Goal: Task Accomplishment & Management: Use online tool/utility

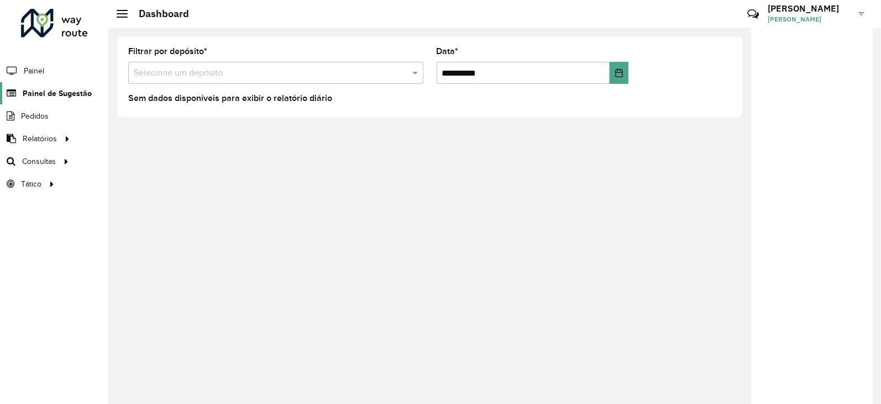
click at [42, 97] on span "Painel de Sugestão" at bounding box center [57, 94] width 69 height 12
click at [54, 90] on span "Painel de Sugestão" at bounding box center [57, 94] width 69 height 12
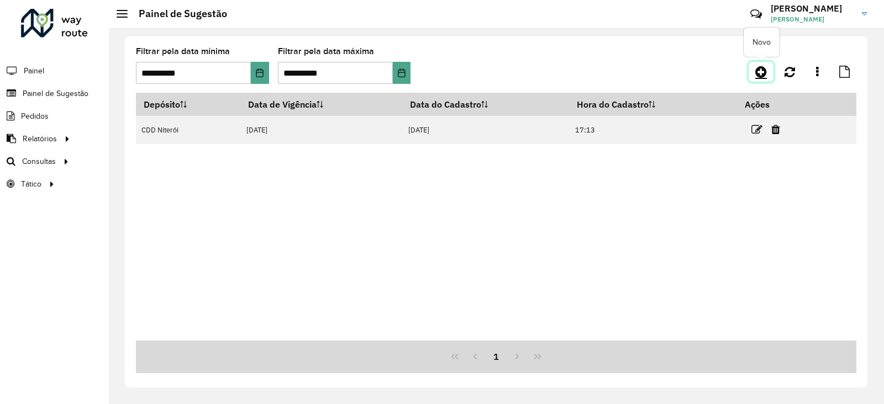
click at [703, 75] on icon at bounding box center [761, 71] width 12 height 13
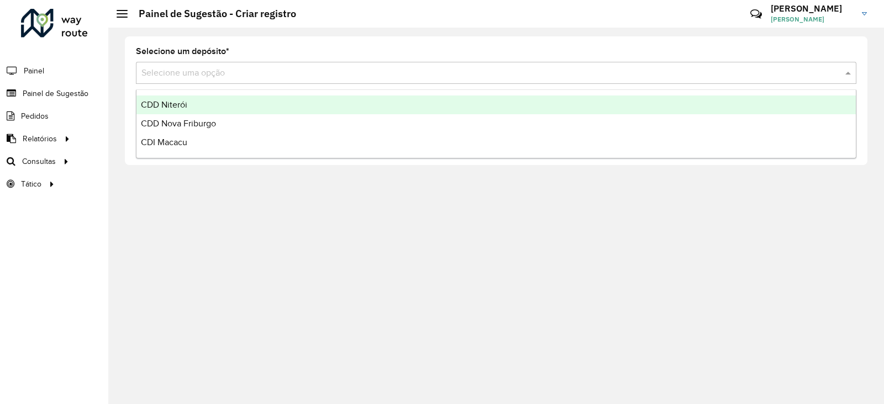
click at [279, 81] on div "Selecione uma opção" at bounding box center [496, 73] width 720 height 22
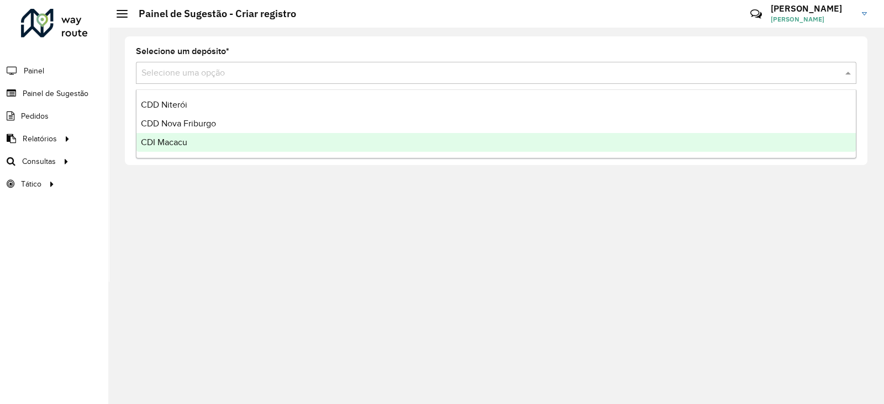
click at [176, 138] on span "CDI Macacu" at bounding box center [164, 142] width 46 height 9
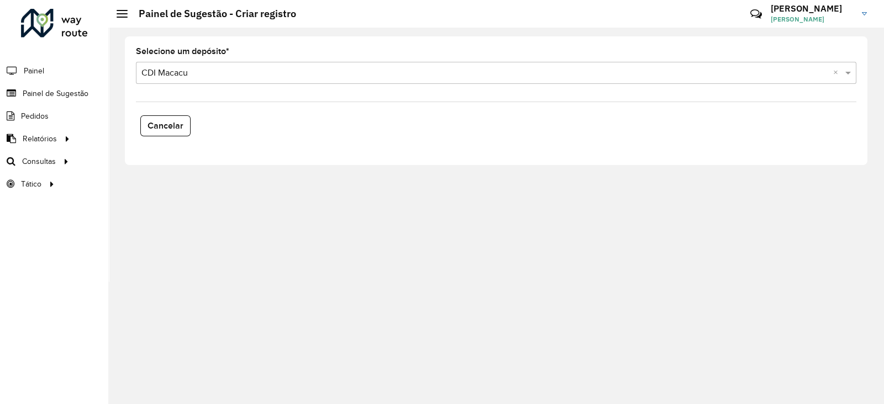
click at [239, 117] on div "Cancelar" at bounding box center [496, 126] width 734 height 30
click at [46, 32] on div at bounding box center [54, 23] width 67 height 29
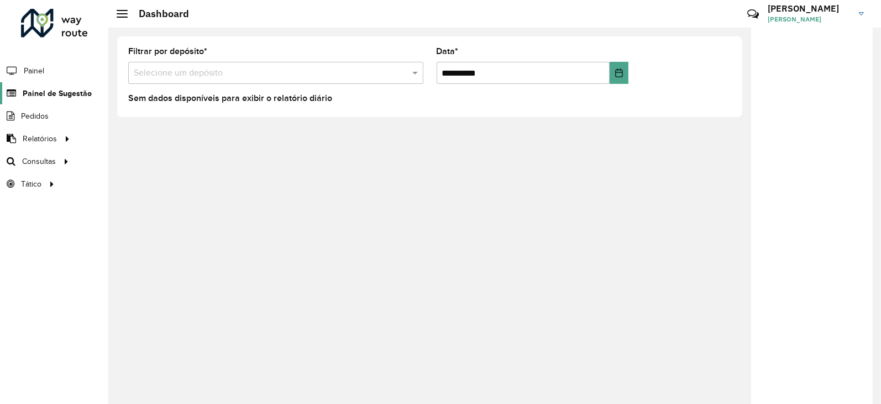
click at [57, 87] on link "Painel de Sugestão" at bounding box center [46, 93] width 92 height 22
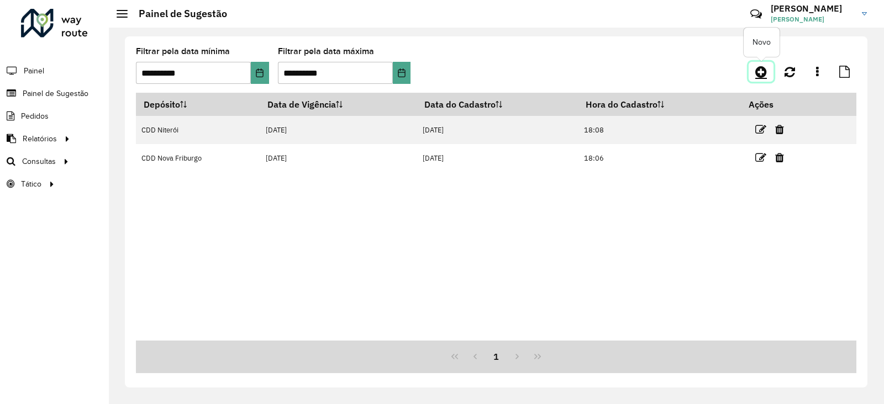
click at [764, 73] on icon at bounding box center [761, 71] width 12 height 13
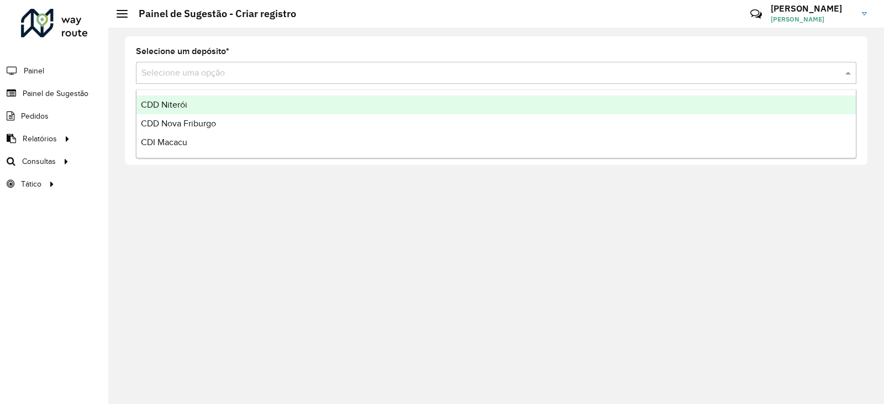
click at [343, 76] on input "text" at bounding box center [484, 73] width 687 height 13
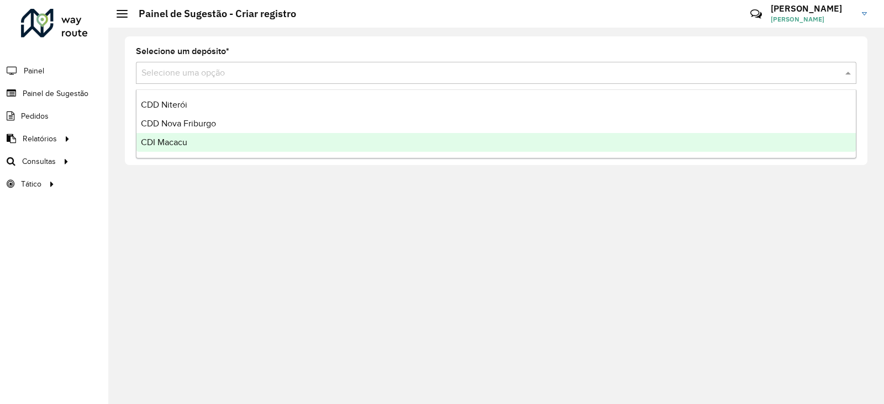
click at [162, 145] on span "CDI Macacu" at bounding box center [164, 142] width 46 height 9
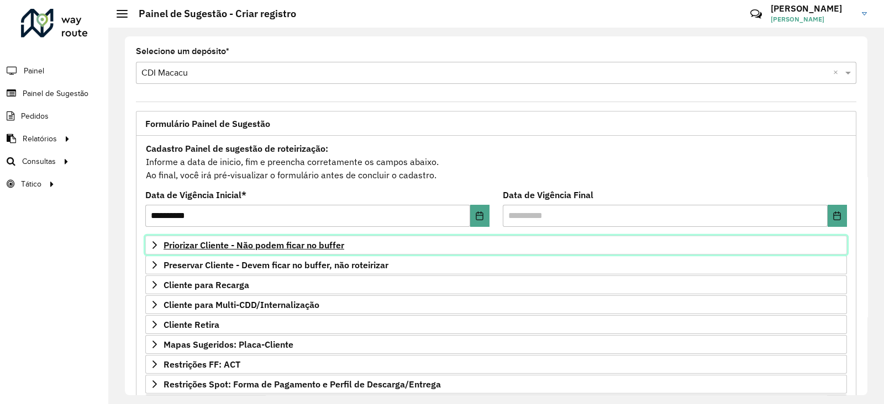
click at [222, 248] on span "Priorizar Cliente - Não podem ficar no buffer" at bounding box center [254, 245] width 181 height 9
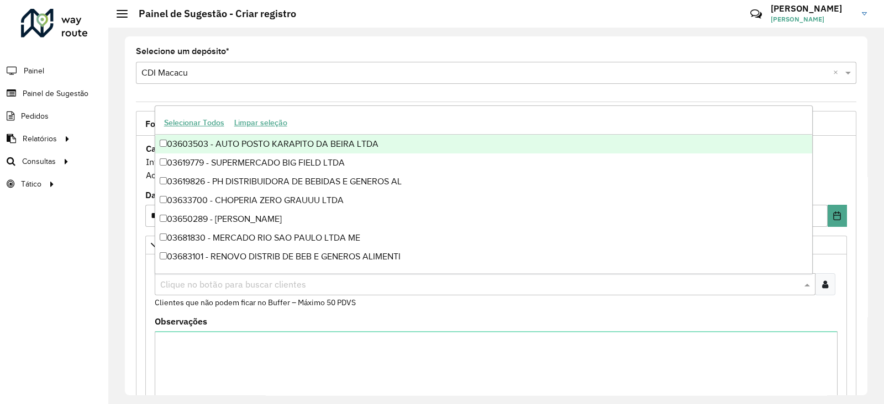
click at [203, 285] on input "text" at bounding box center [479, 284] width 644 height 13
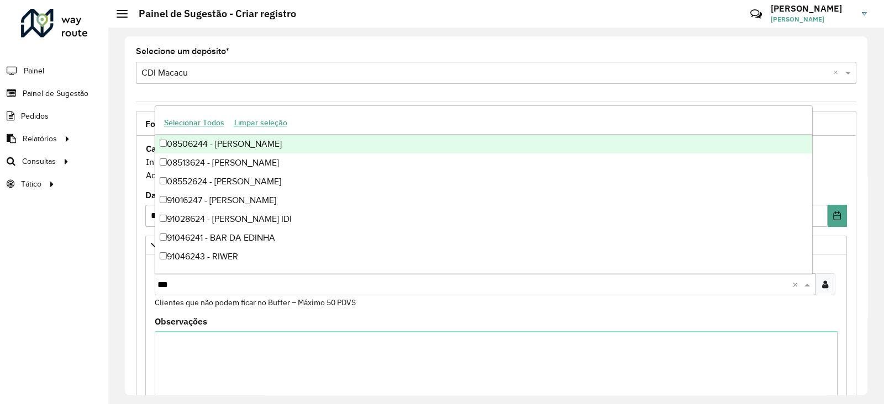
type input "****"
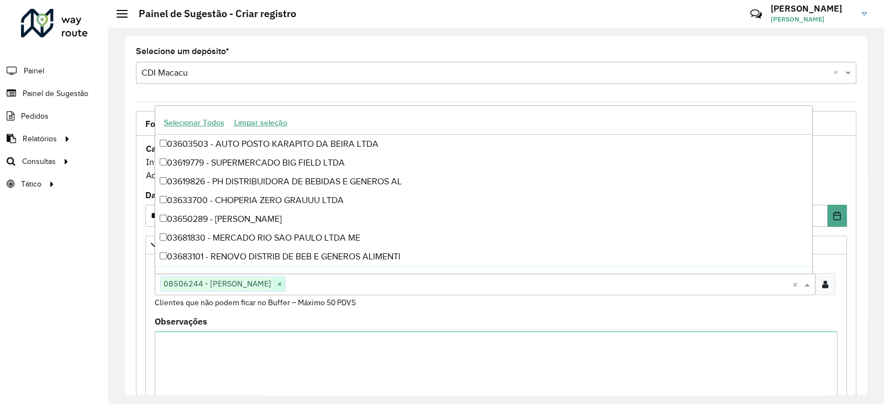
click at [285, 286] on span "×" at bounding box center [279, 284] width 11 height 13
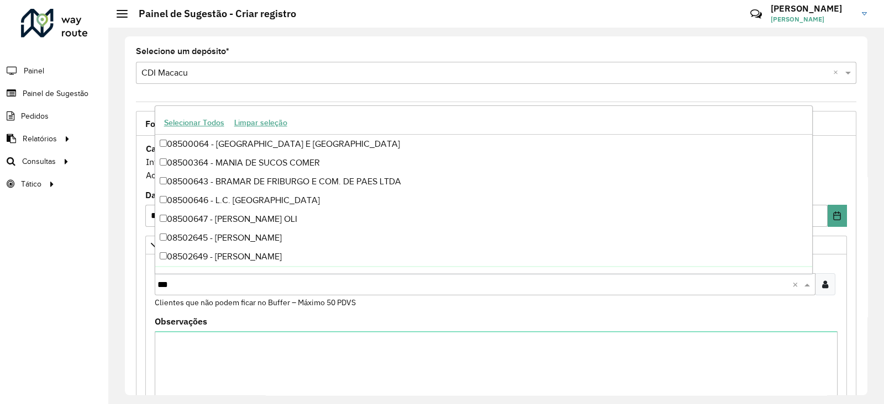
type input "****"
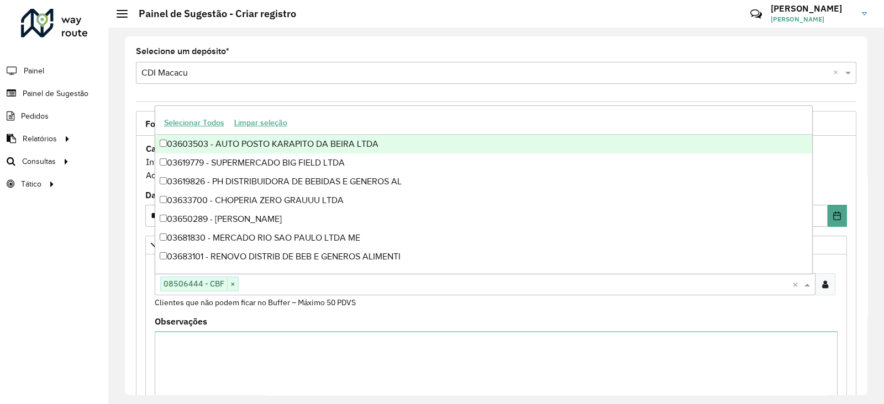
click at [394, 310] on formly-field "Clientes Clique no botão para buscar clientes 08506444 - CBF × × Clientes que n…" at bounding box center [496, 289] width 696 height 58
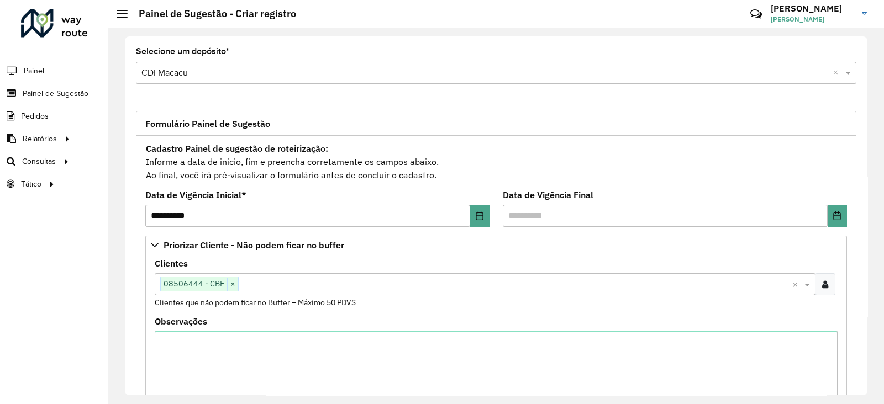
click at [868, 197] on div "**********" at bounding box center [496, 216] width 776 height 377
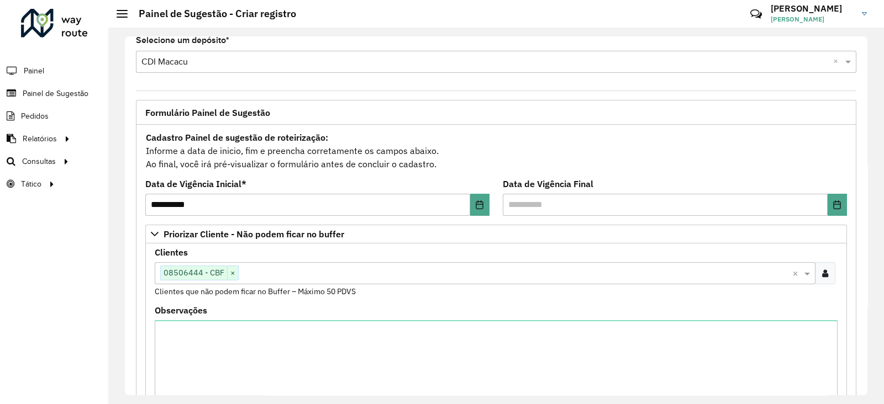
scroll to position [325, 0]
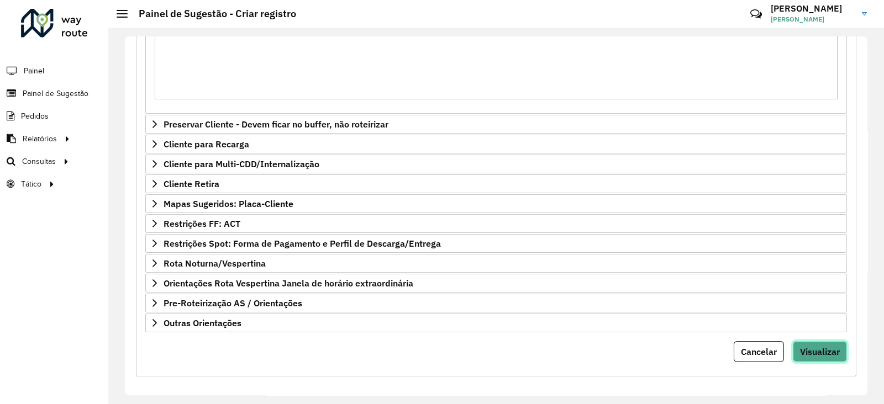
click at [802, 350] on span "Visualizar" at bounding box center [820, 351] width 40 height 11
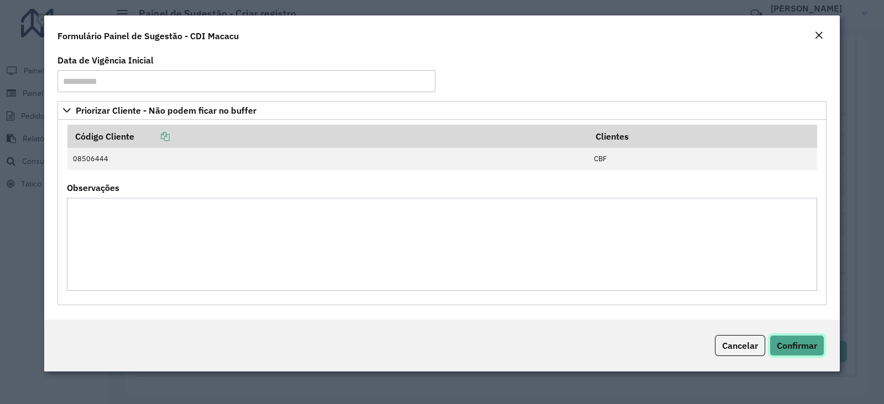
click at [793, 349] on span "Confirmar" at bounding box center [797, 345] width 40 height 11
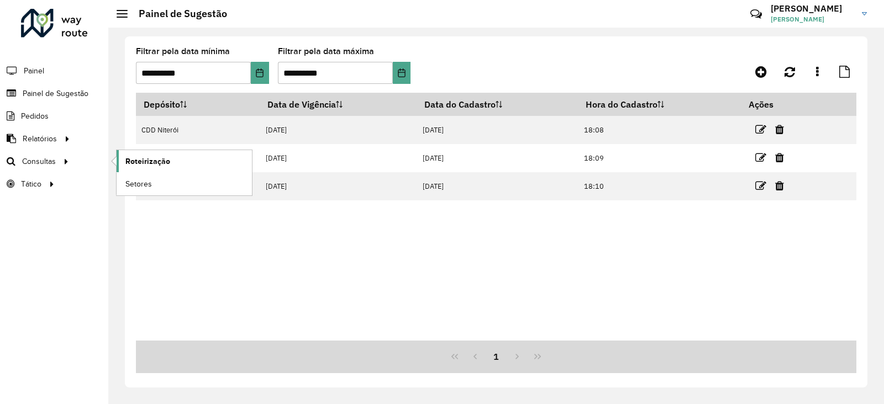
click at [144, 160] on span "Roteirização" at bounding box center [147, 162] width 45 height 12
click at [53, 24] on div at bounding box center [54, 23] width 67 height 29
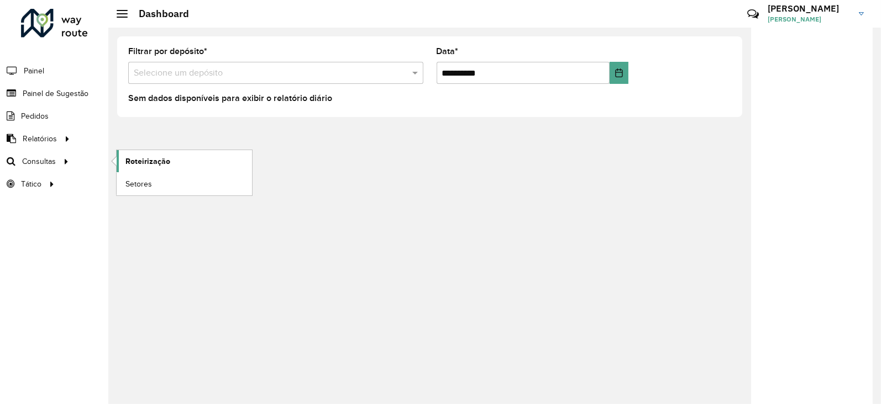
click at [142, 166] on span "Roteirização" at bounding box center [147, 162] width 45 height 12
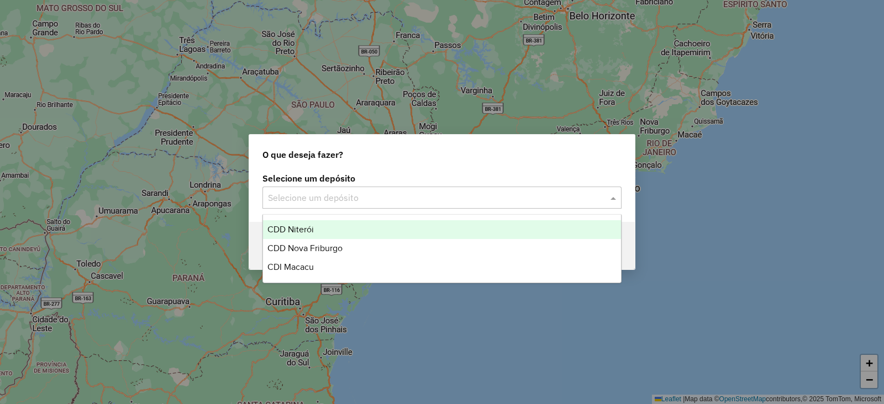
click at [306, 201] on input "text" at bounding box center [431, 198] width 326 height 13
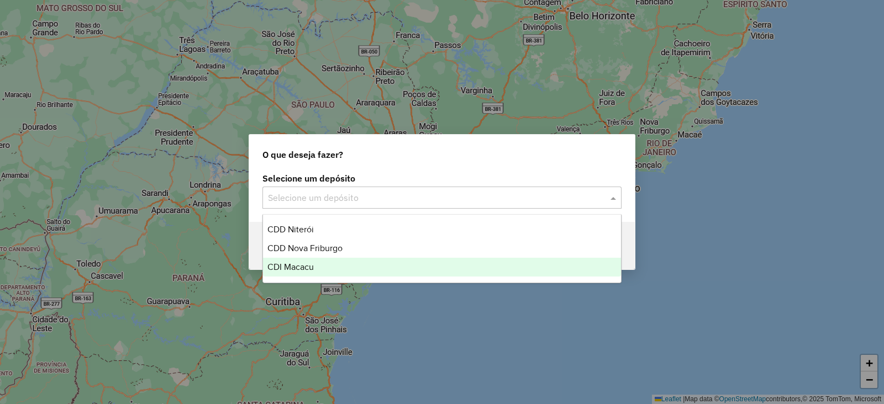
click at [296, 269] on span "CDI Macacu" at bounding box center [290, 266] width 46 height 9
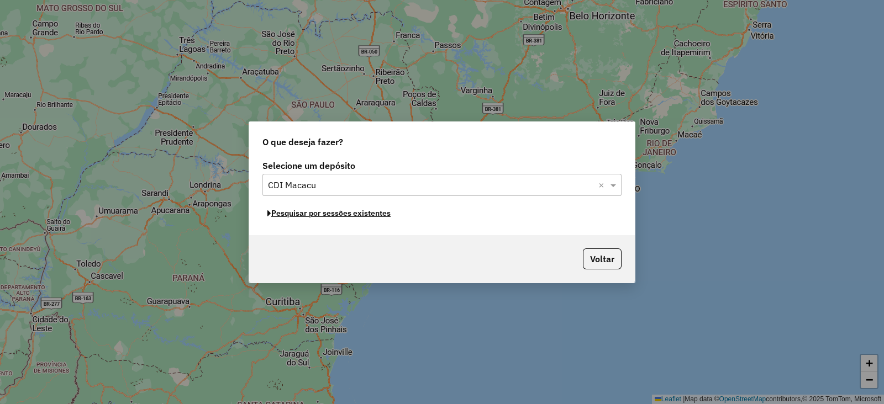
click at [315, 215] on button "Pesquisar por sessões existentes" at bounding box center [328, 213] width 133 height 17
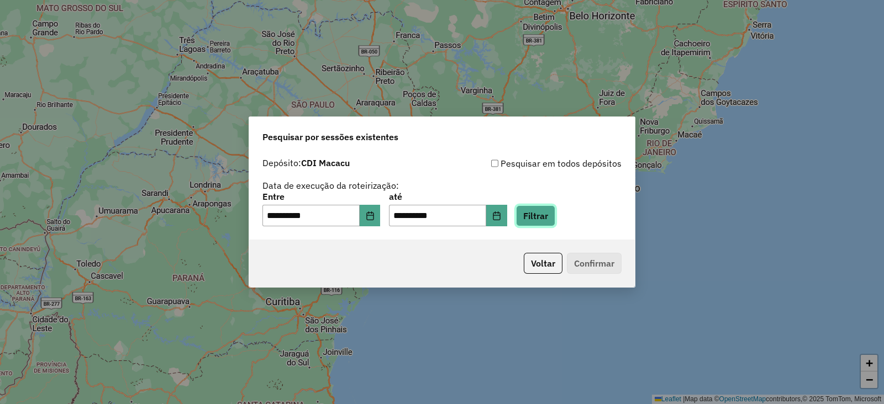
click at [555, 219] on button "Filtrar" at bounding box center [535, 216] width 39 height 21
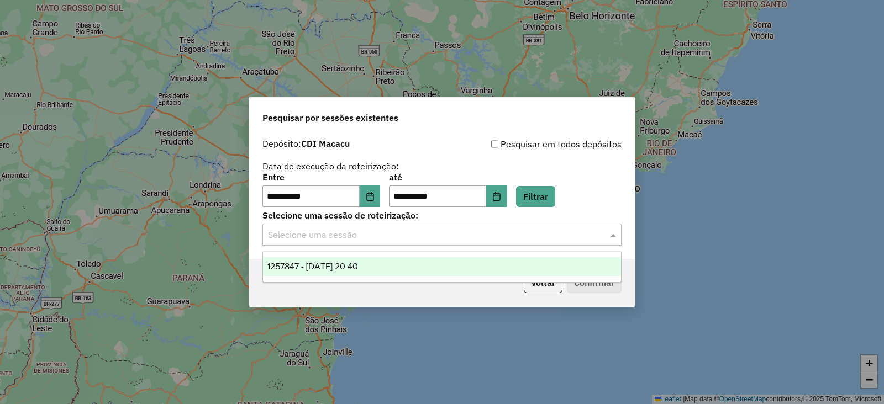
click at [356, 234] on input "text" at bounding box center [431, 235] width 326 height 13
click at [336, 264] on span "1257847 - 02/09/2025 20:40" at bounding box center [312, 266] width 91 height 9
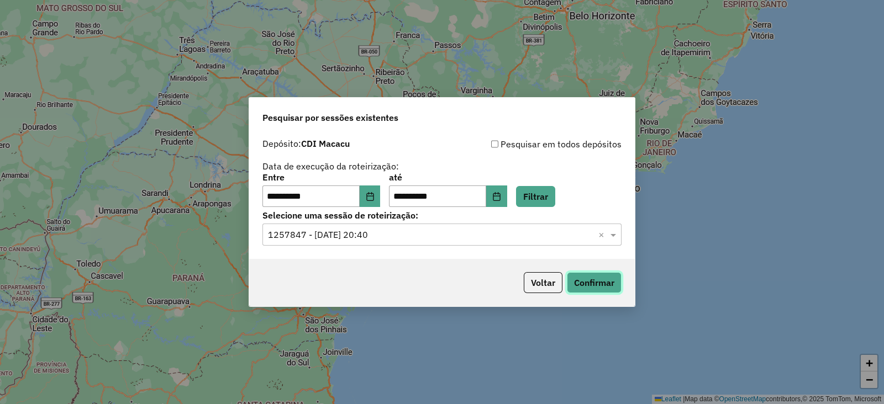
click at [587, 288] on button "Confirmar" at bounding box center [594, 282] width 55 height 21
click at [591, 286] on button "Confirmar" at bounding box center [594, 282] width 55 height 21
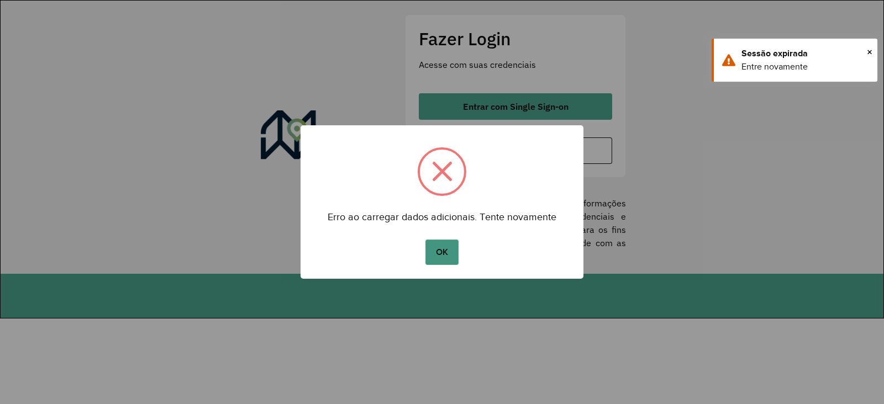
click at [445, 246] on button "OK" at bounding box center [441, 252] width 33 height 25
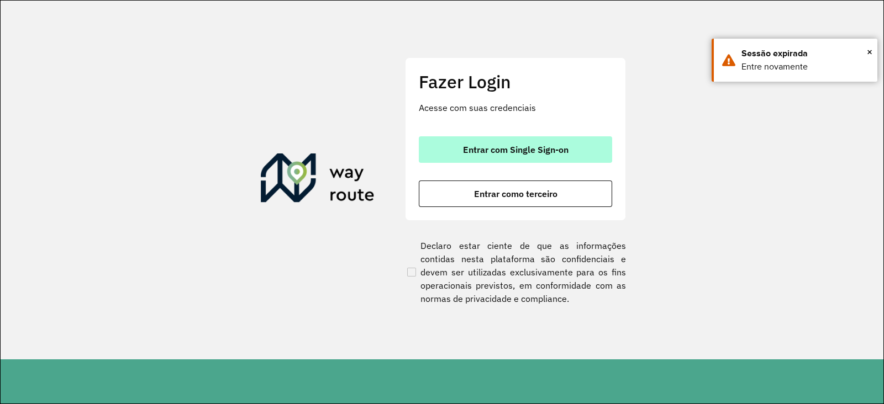
click at [475, 148] on span "Entrar com Single Sign-on" at bounding box center [516, 149] width 106 height 9
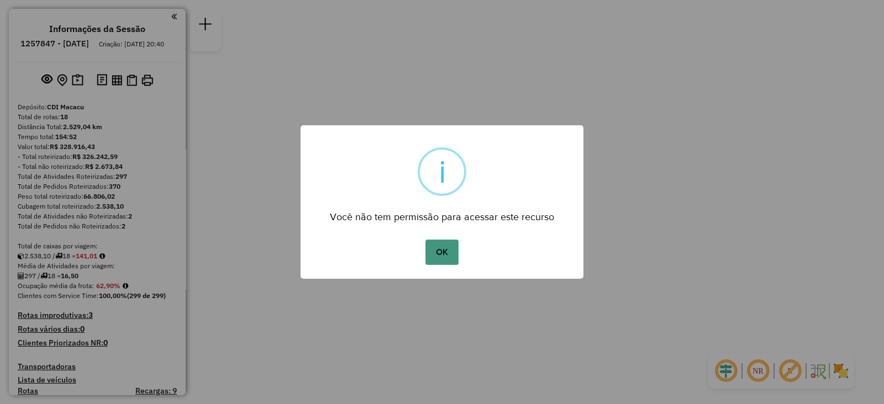
click at [441, 249] on button "OK" at bounding box center [441, 252] width 33 height 25
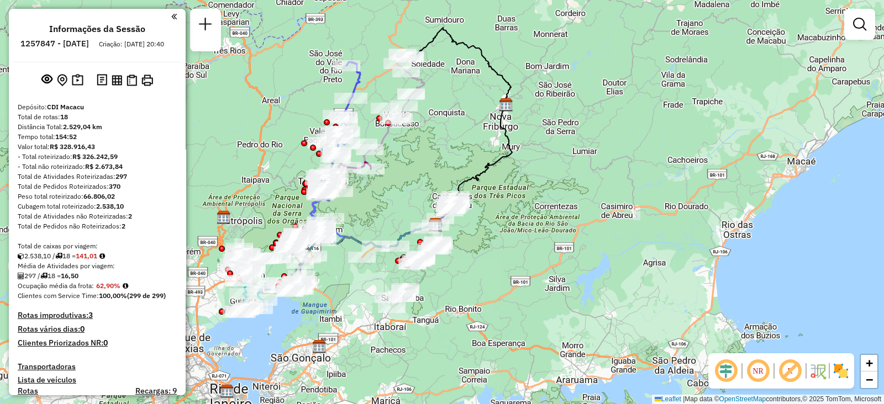
drag, startPoint x: 552, startPoint y: 184, endPoint x: 541, endPoint y: 190, distance: 12.9
click at [541, 190] on div "Janela de atendimento Grade de atendimento Capacidade Transportadoras Veículos …" at bounding box center [442, 202] width 884 height 404
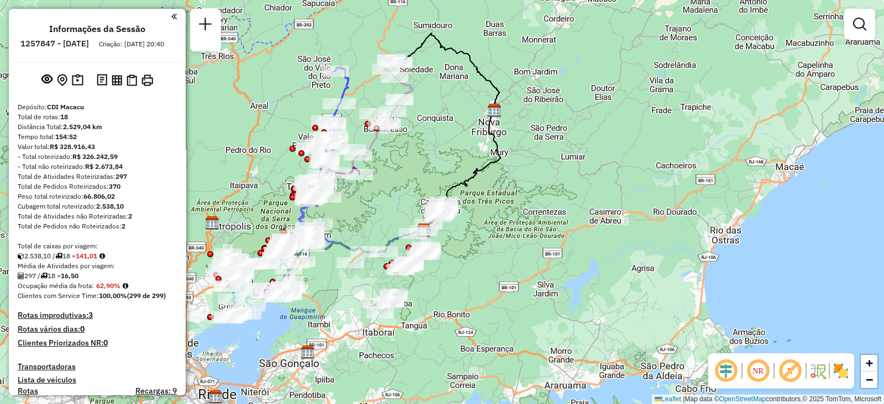
click at [554, 90] on div "Janela de atendimento Grade de atendimento Capacidade Transportadoras Veículos …" at bounding box center [442, 202] width 884 height 404
select select "**********"
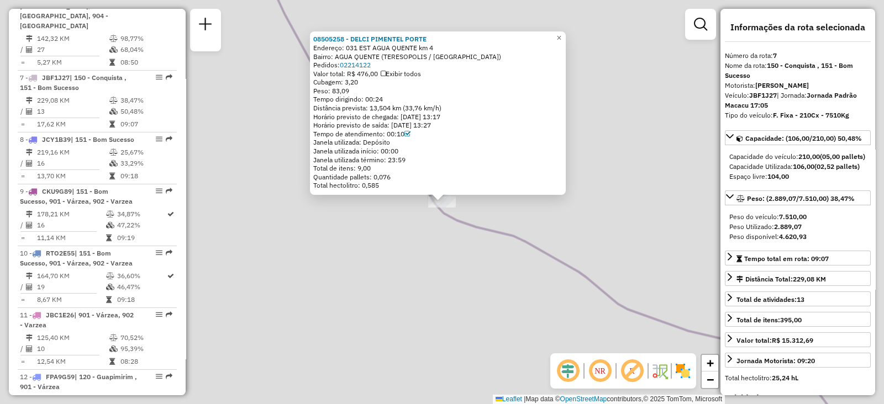
scroll to position [813, 0]
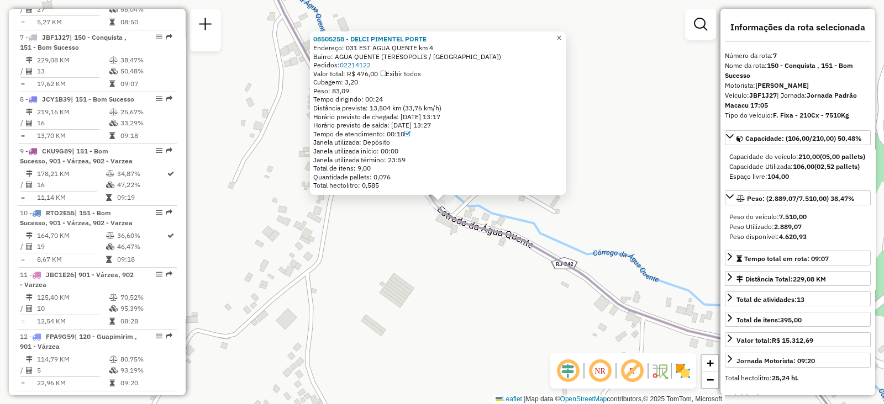
click at [561, 35] on span "×" at bounding box center [558, 37] width 5 height 9
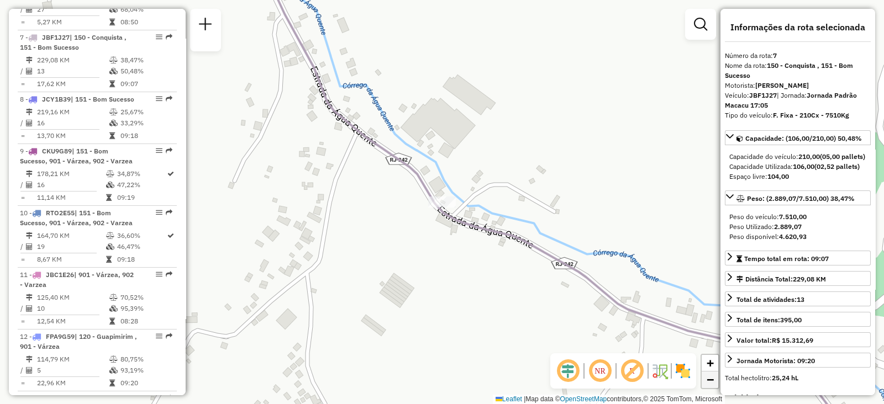
click at [710, 378] on span "−" at bounding box center [710, 380] width 7 height 14
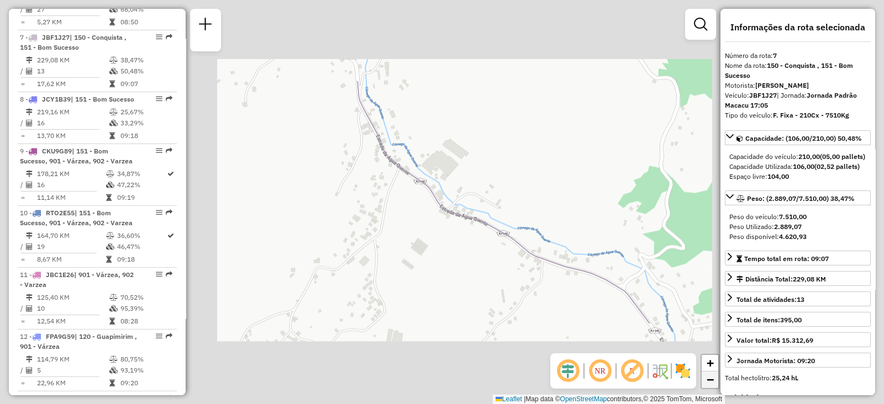
click at [710, 378] on span "−" at bounding box center [710, 380] width 7 height 14
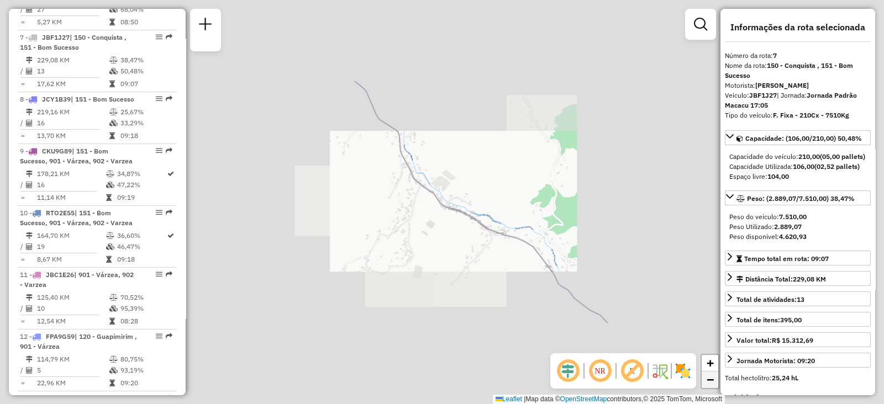
click at [710, 378] on span "−" at bounding box center [710, 380] width 7 height 14
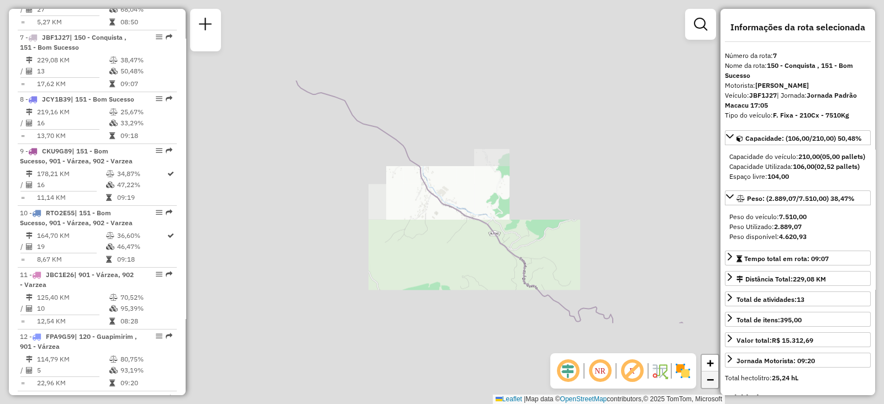
click at [710, 378] on span "−" at bounding box center [710, 380] width 7 height 14
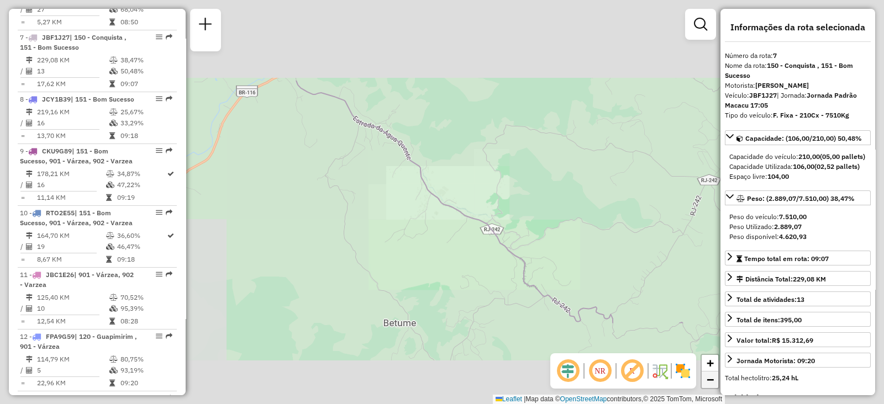
click at [710, 378] on span "−" at bounding box center [710, 380] width 7 height 14
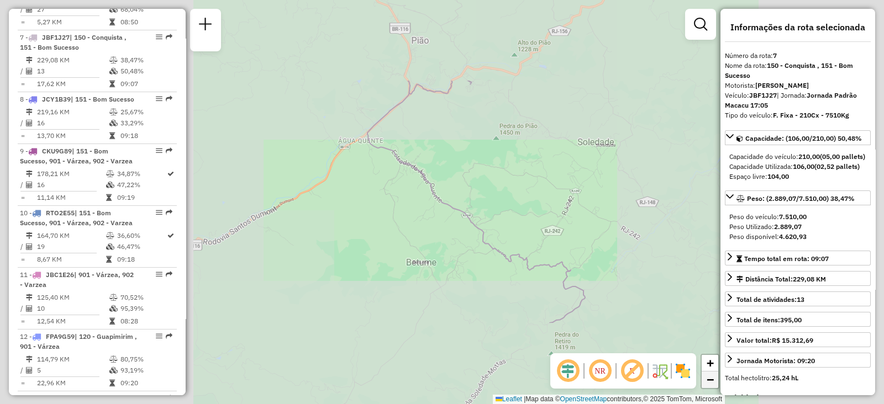
click at [710, 378] on span "−" at bounding box center [710, 380] width 7 height 14
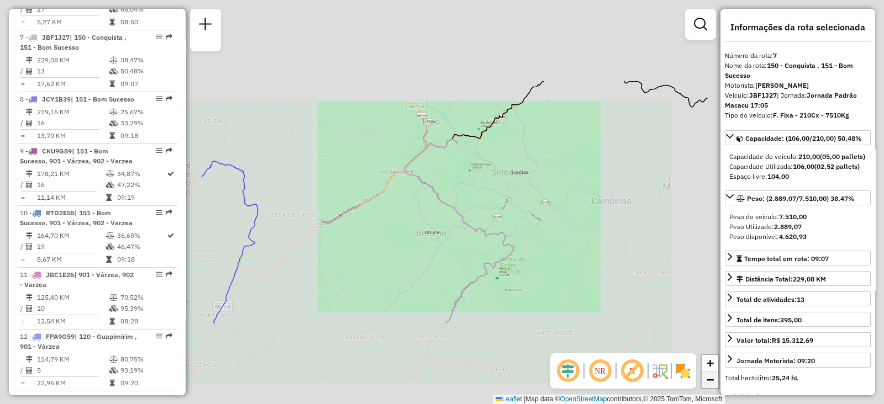
click at [710, 378] on span "−" at bounding box center [710, 380] width 7 height 14
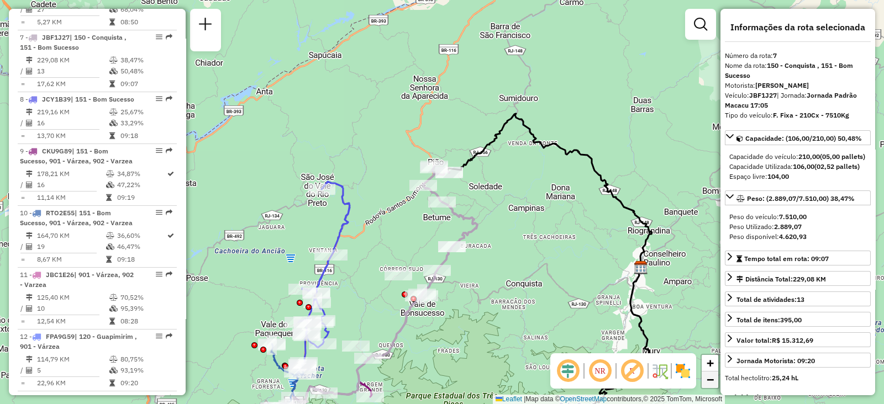
click at [710, 378] on span "−" at bounding box center [710, 380] width 7 height 14
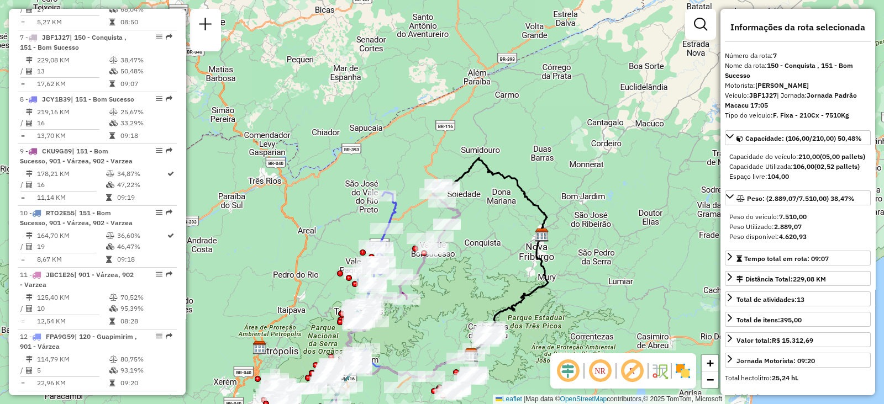
click at [493, 267] on div "Janela de atendimento Grade de atendimento Capacidade Transportadoras Veículos …" at bounding box center [442, 202] width 884 height 404
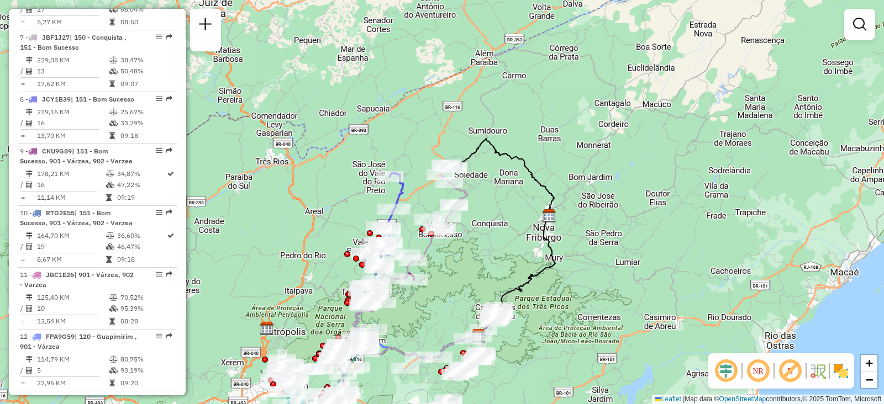
drag, startPoint x: 544, startPoint y: 194, endPoint x: 555, endPoint y: 159, distance: 37.6
click at [555, 159] on div "Janela de atendimento Grade de atendimento Capacidade Transportadoras Veículos …" at bounding box center [442, 202] width 884 height 404
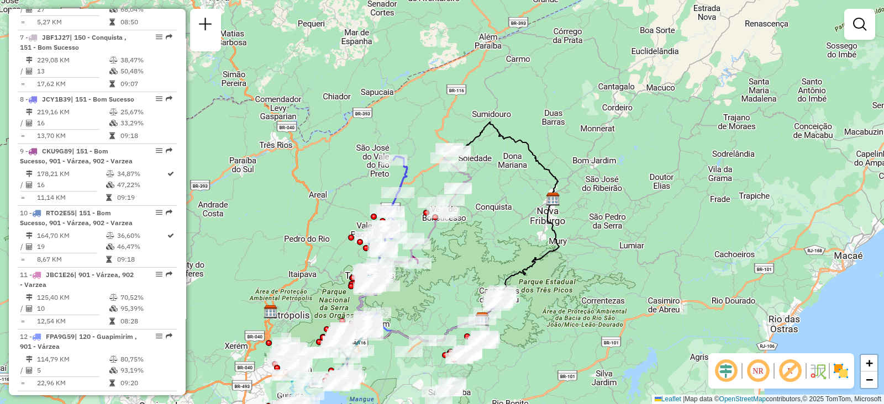
click at [536, 323] on div "Janela de atendimento Grade de atendimento Capacidade Transportadoras Veículos …" at bounding box center [442, 202] width 884 height 404
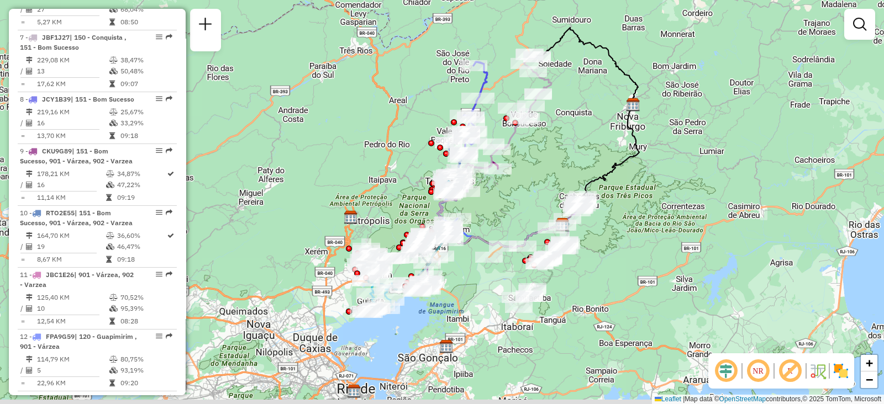
drag, startPoint x: 536, startPoint y: 323, endPoint x: 623, endPoint y: 216, distance: 137.9
click at [623, 216] on div "Janela de atendimento Grade de atendimento Capacidade Transportadoras Veículos …" at bounding box center [442, 202] width 884 height 404
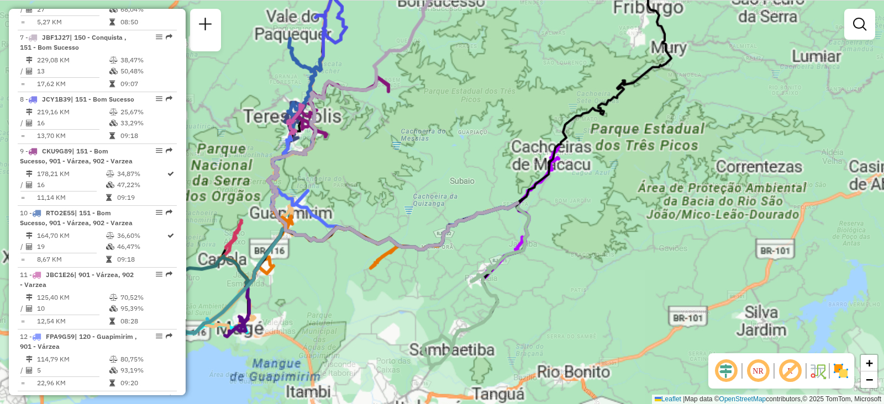
click at [623, 216] on div "Janela de atendimento Grade de atendimento Capacidade Transportadoras Veículos …" at bounding box center [442, 202] width 884 height 404
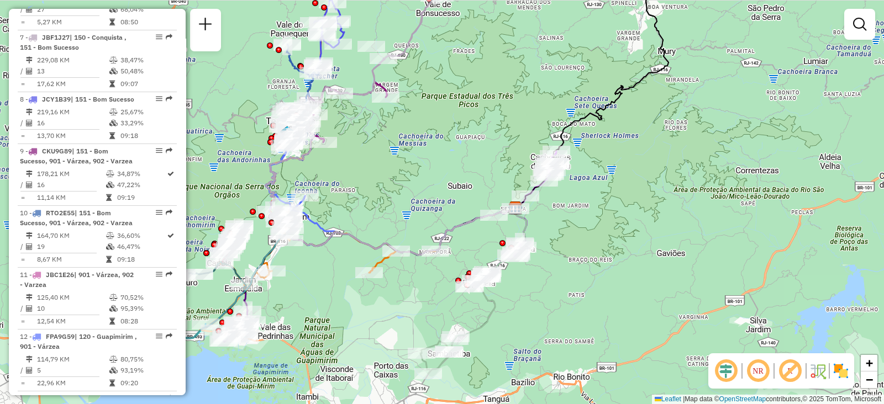
click at [348, 273] on div "Janela de atendimento Grade de atendimento Capacidade Transportadoras Veículos …" at bounding box center [442, 202] width 884 height 404
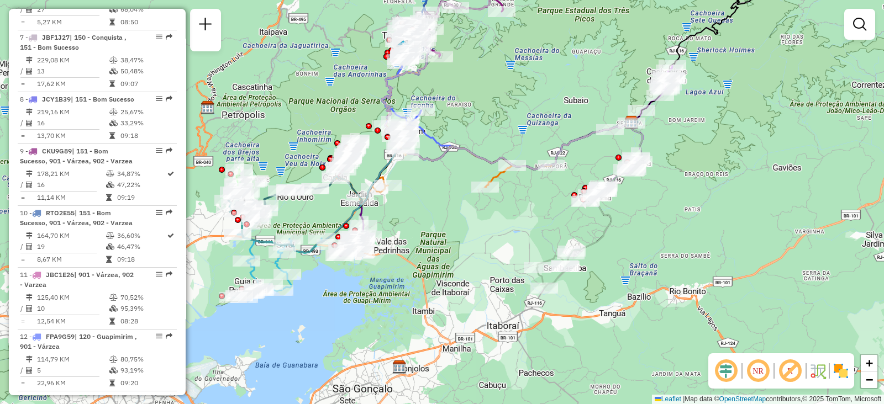
drag, startPoint x: 406, startPoint y: 136, endPoint x: 506, endPoint y: 60, distance: 125.7
click at [506, 60] on div "Janela de atendimento Grade de atendimento Capacidade Transportadoras Veículos …" at bounding box center [442, 202] width 884 height 404
